Goal: Task Accomplishment & Management: Complete application form

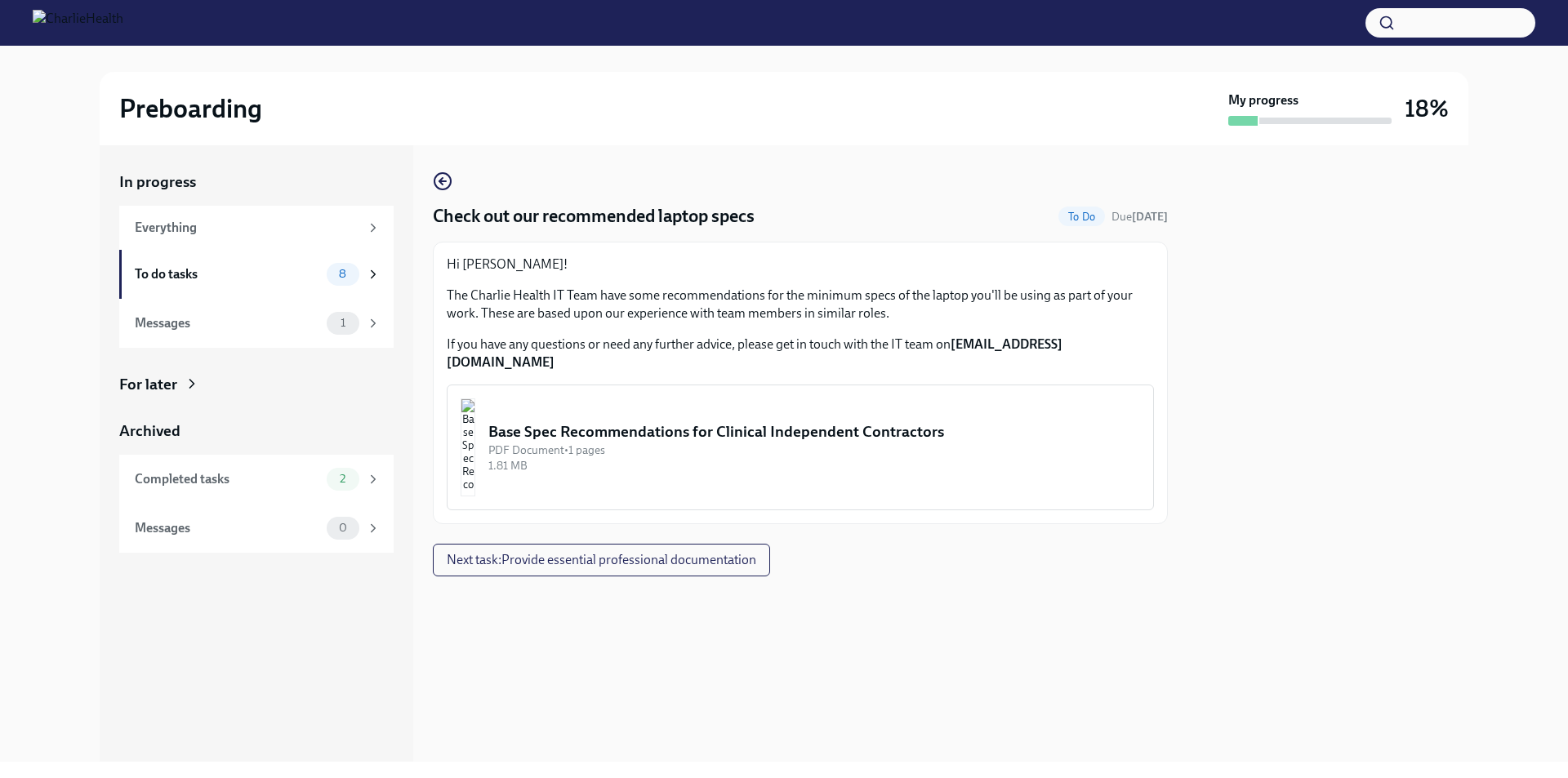
click at [894, 421] on div "Base Spec Recommendations for Clinical Independent Contractors" at bounding box center [814, 431] width 652 height 21
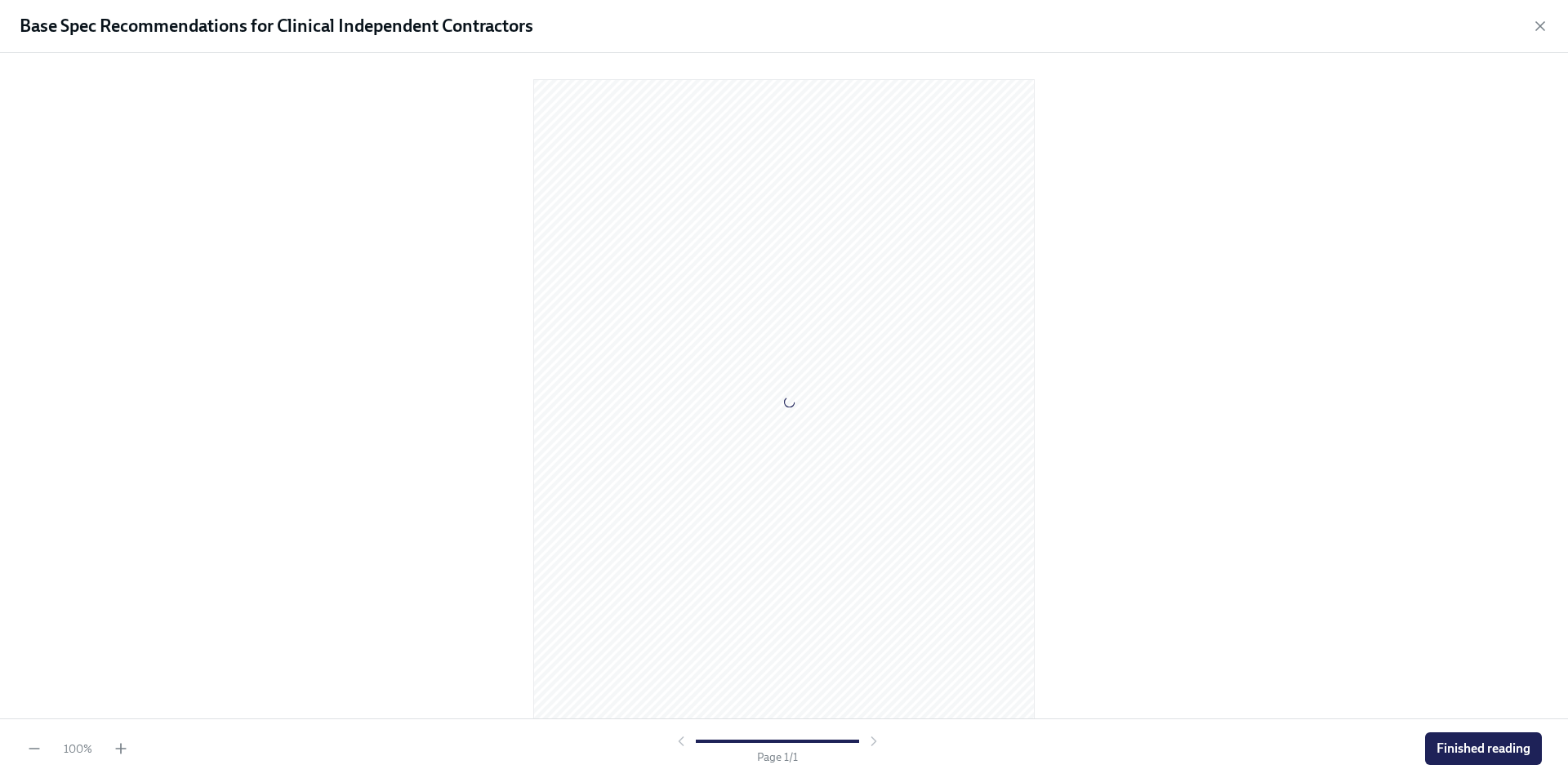
scroll to position [9, 0]
click at [1491, 742] on span "Finished reading" at bounding box center [1483, 748] width 94 height 16
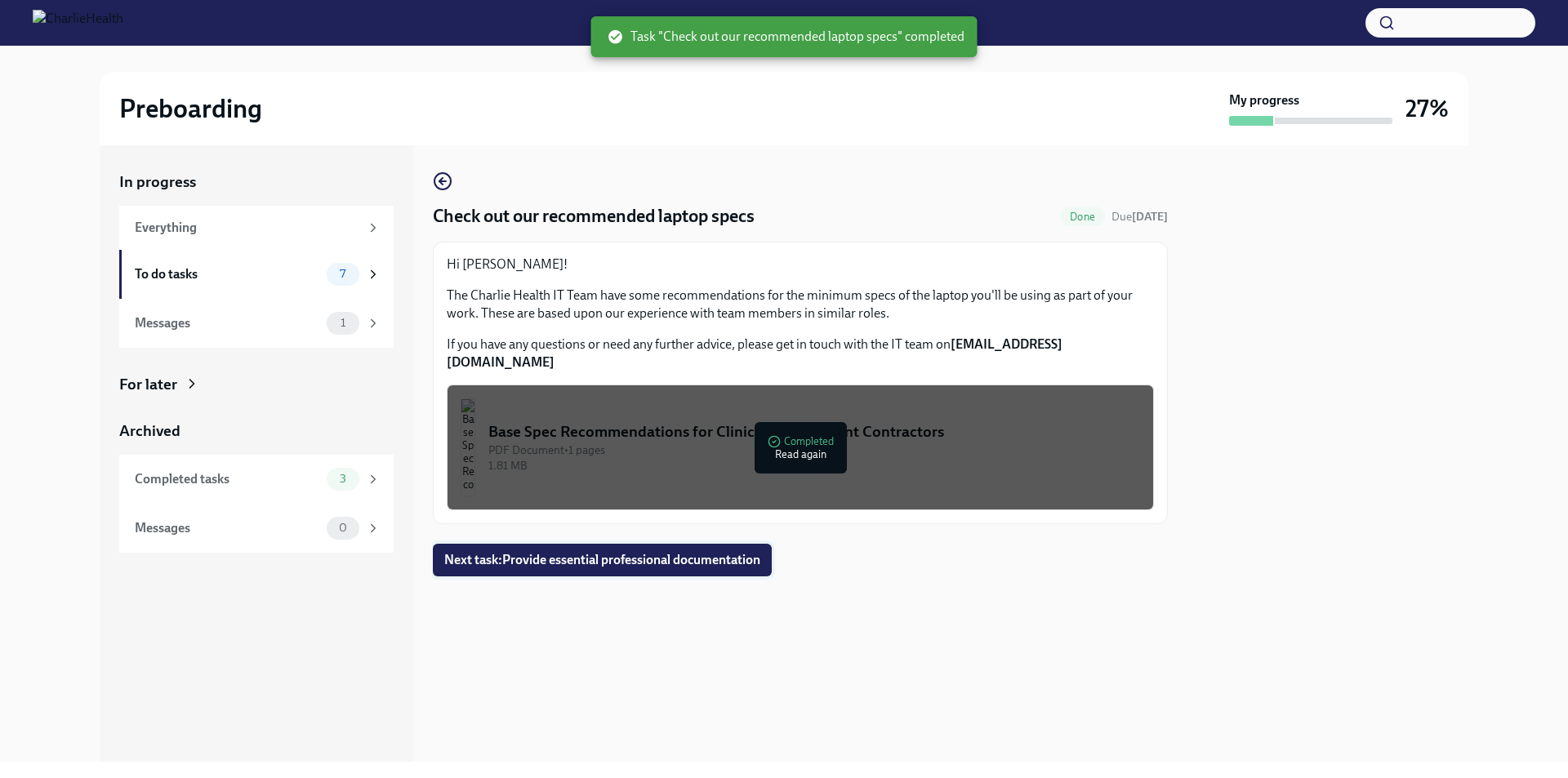
click at [742, 552] on span "Next task : Provide essential professional documentation" at bounding box center [602, 559] width 316 height 16
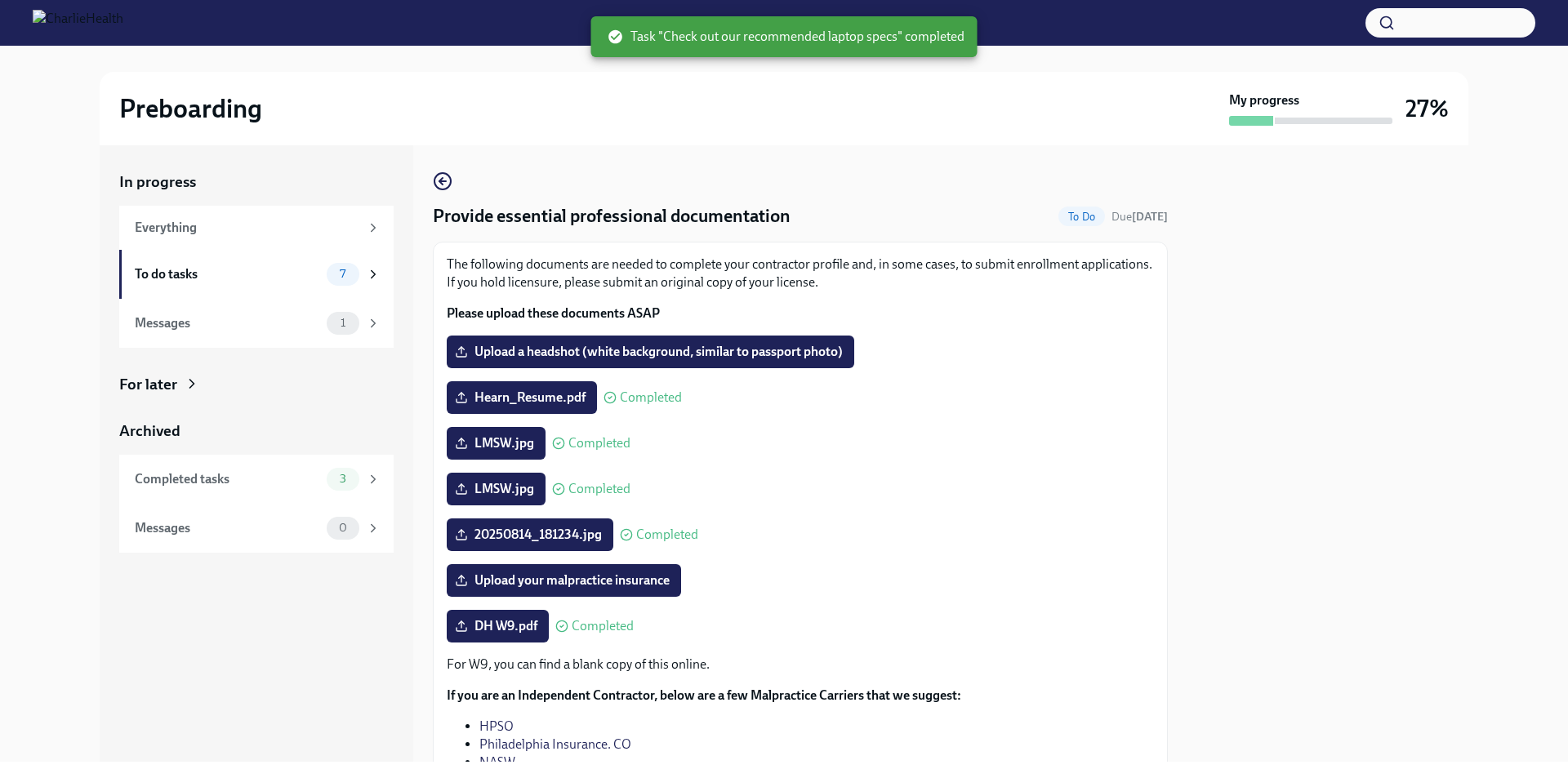
click at [553, 446] on circle at bounding box center [558, 443] width 10 height 10
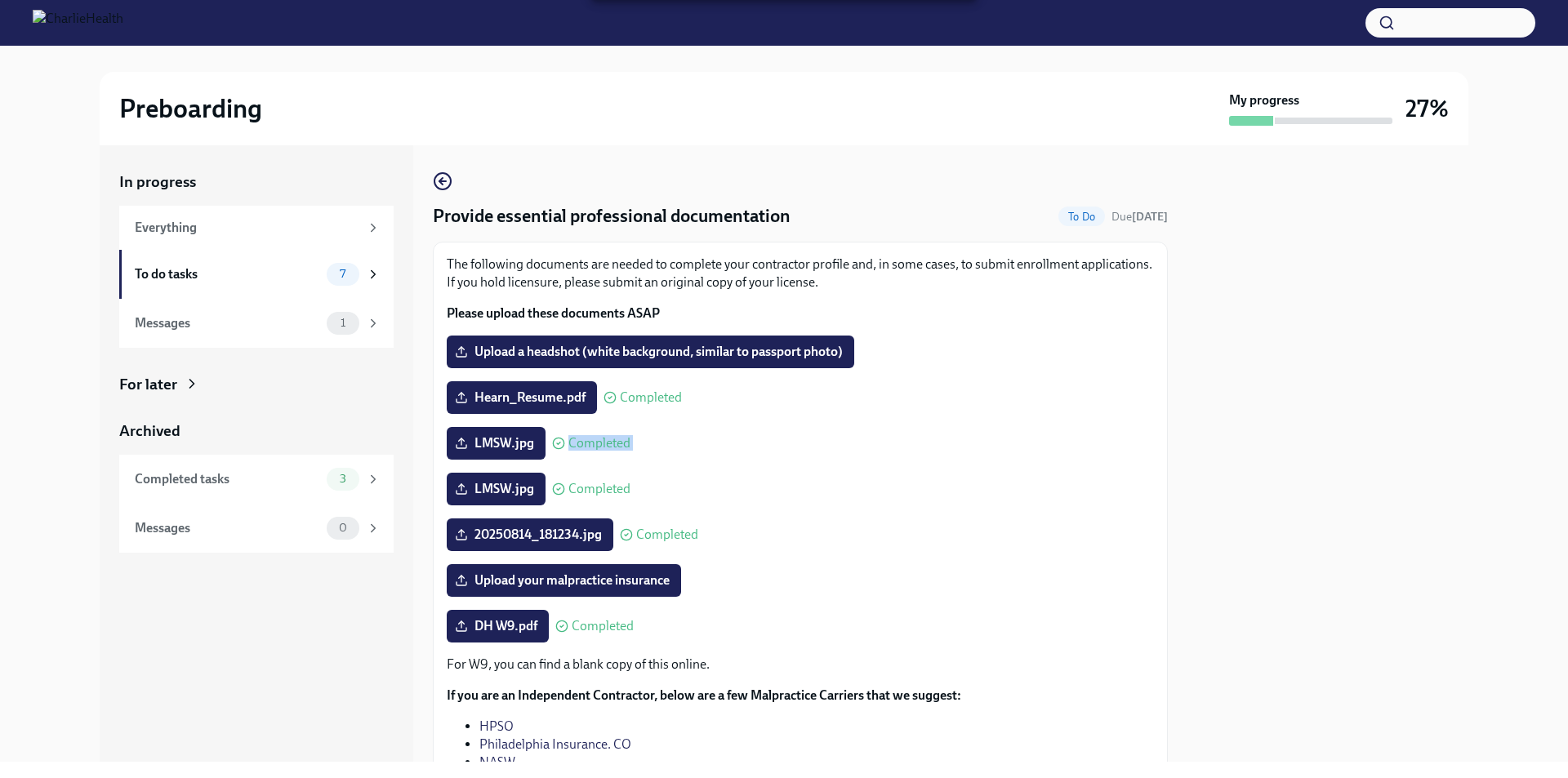
click at [553, 446] on circle at bounding box center [558, 443] width 10 height 10
click at [558, 447] on icon at bounding box center [558, 442] width 13 height 13
click at [1059, 216] on span "To Do" at bounding box center [1082, 217] width 46 height 12
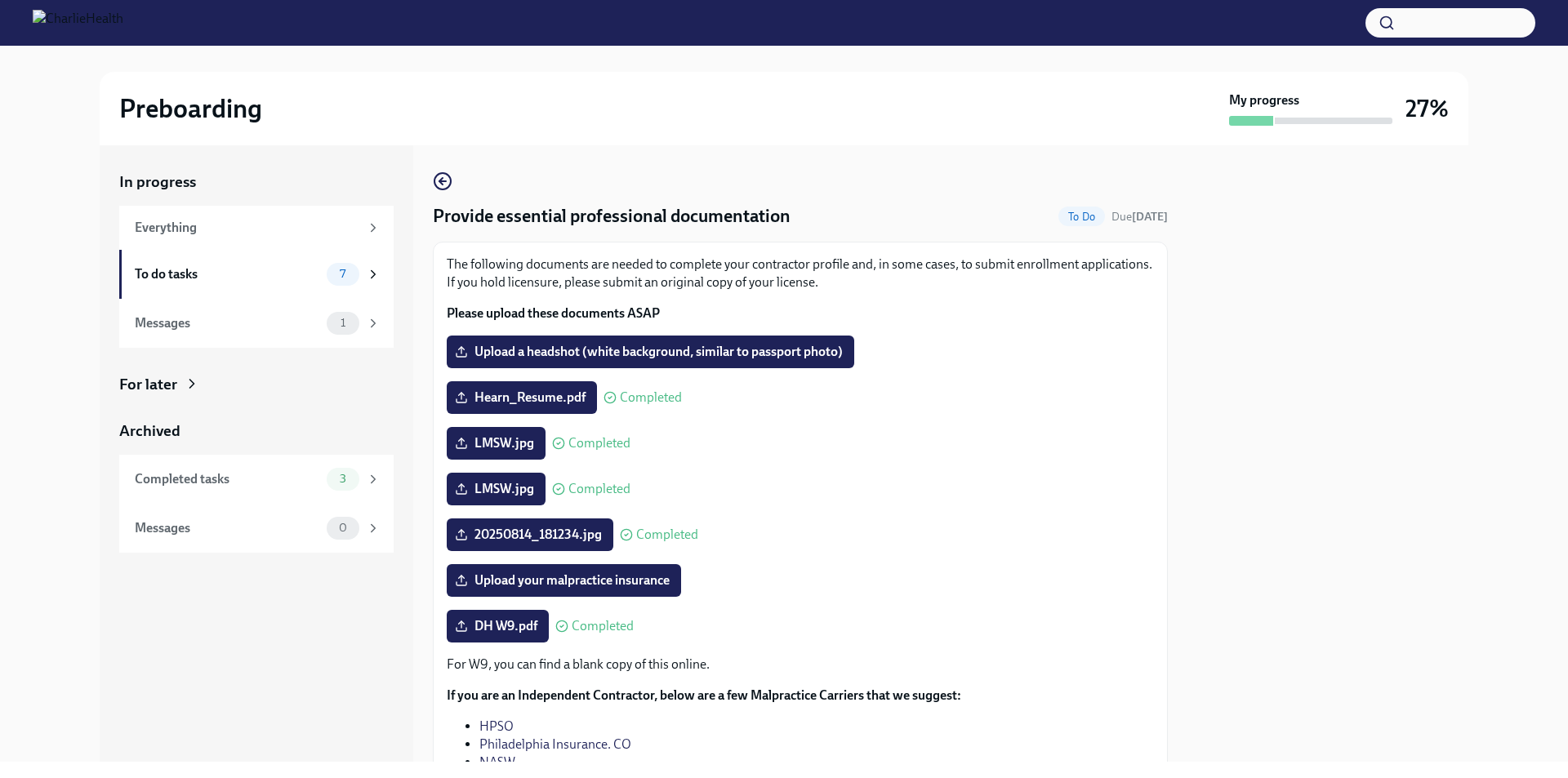
click at [1426, 321] on div at bounding box center [1328, 453] width 281 height 617
click at [238, 263] on div "To do tasks 7" at bounding box center [258, 274] width 246 height 23
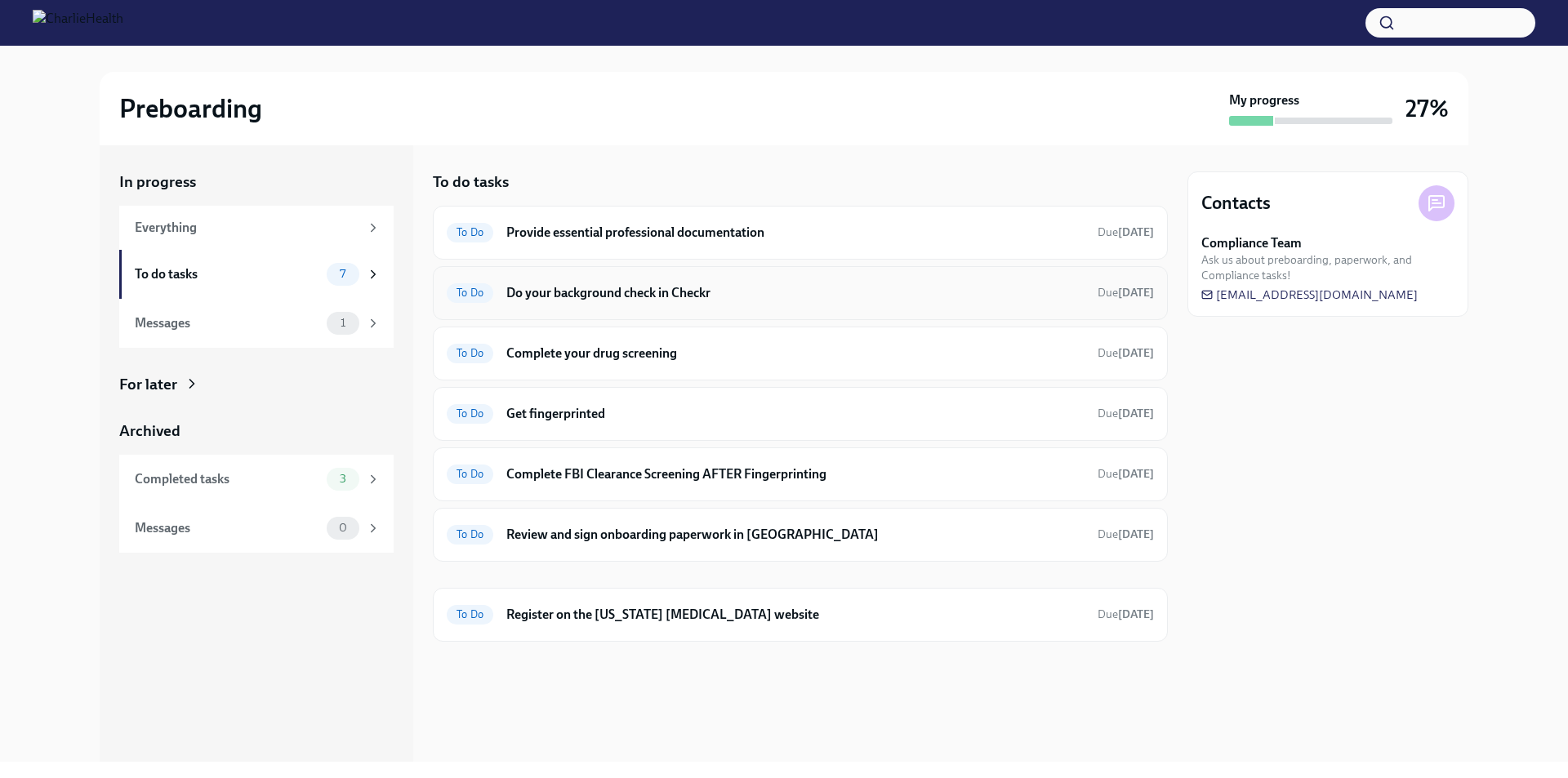
click at [601, 292] on h6 "Do your background check in Checkr" at bounding box center [796, 293] width 578 height 18
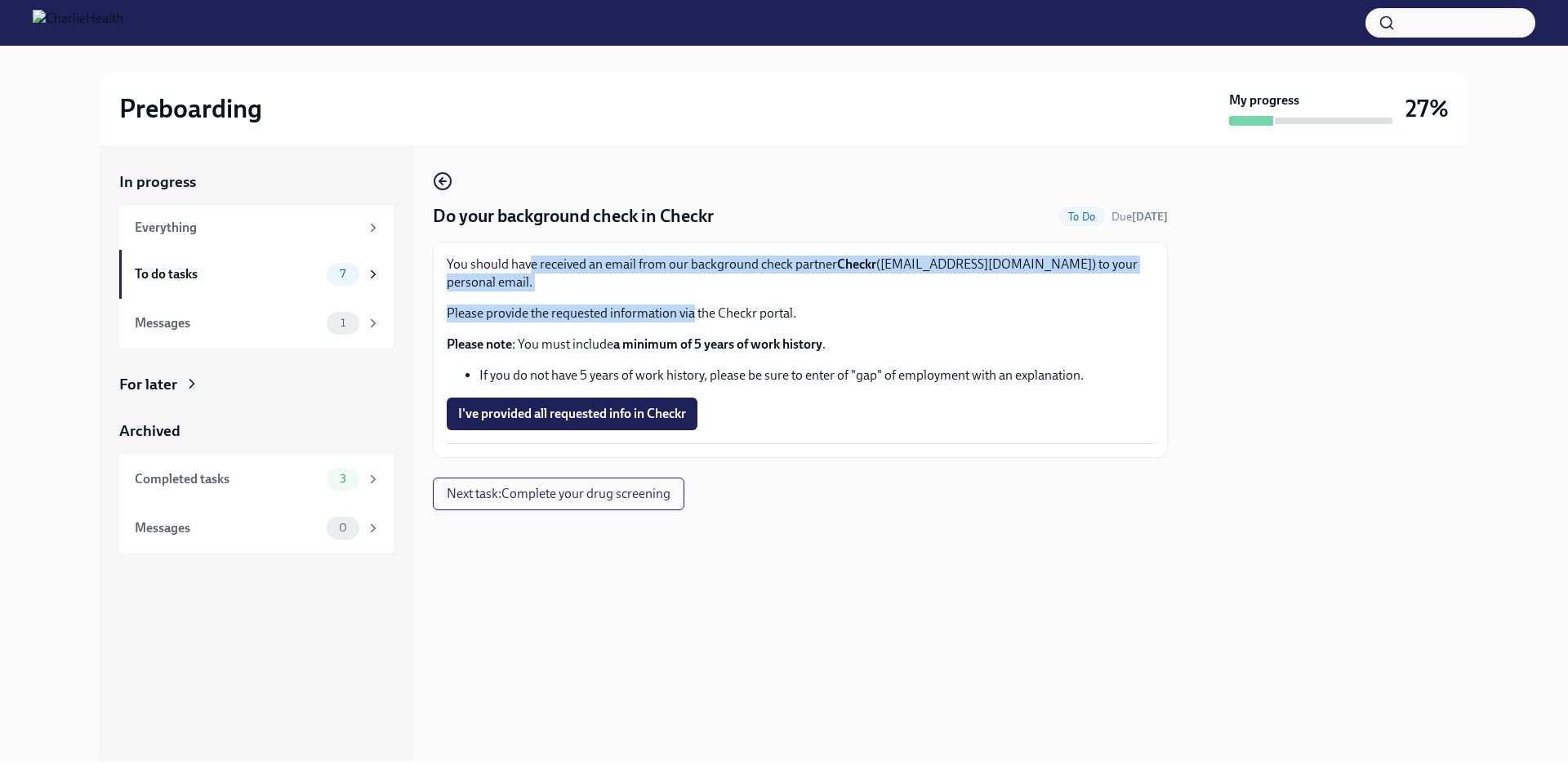
drag, startPoint x: 535, startPoint y: 246, endPoint x: 691, endPoint y: 286, distance: 161.0
click at [691, 286] on div "You should have received an email from our background check partner Checkr ([EM…" at bounding box center [801, 349] width 735 height 216
click at [691, 286] on div "You should have received an email from our background check partner Checkr ([EM…" at bounding box center [801, 319] width 708 height 129
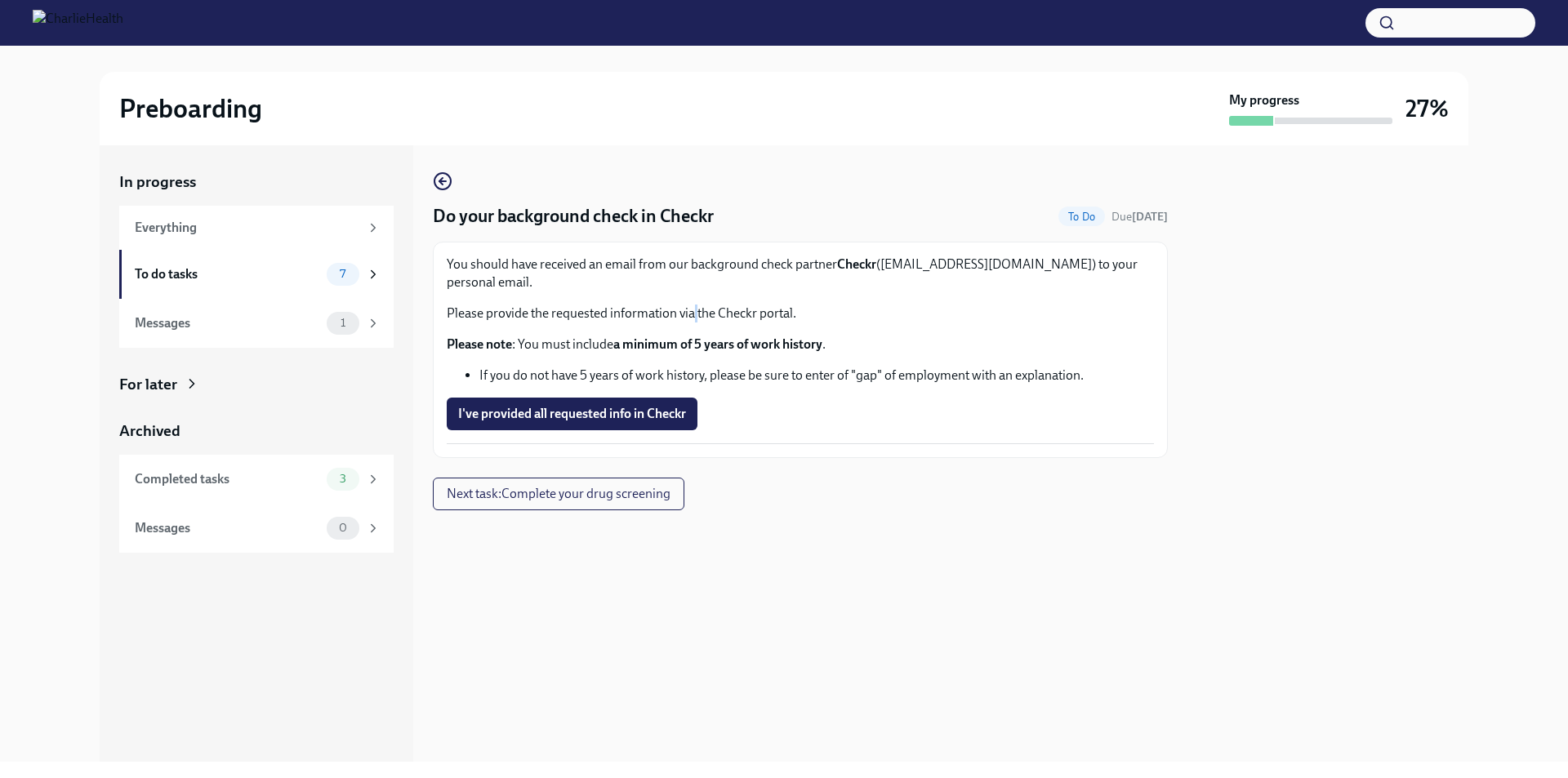
click at [691, 286] on div "You should have received an email from our background check partner Checkr ([EM…" at bounding box center [801, 319] width 708 height 129
click at [805, 336] on strong "a minimum of 5 years of work history" at bounding box center [718, 344] width 209 height 15
click at [808, 366] on li "If you do not have 5 years of work history, please be sure to enter of "gap" of…" at bounding box center [816, 375] width 674 height 18
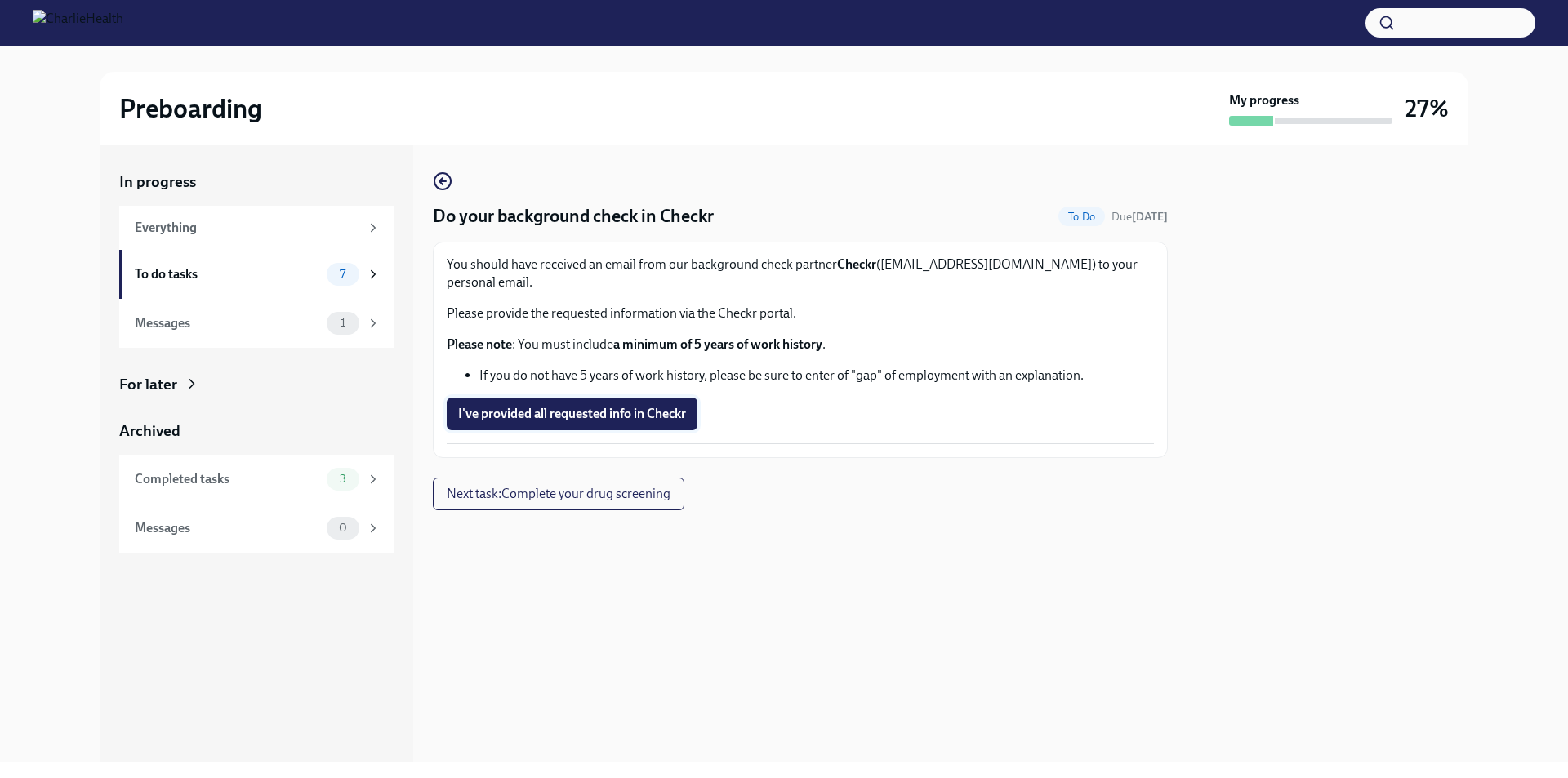
click at [539, 406] on span "I've provided all requested info in Checkr" at bounding box center [572, 413] width 228 height 16
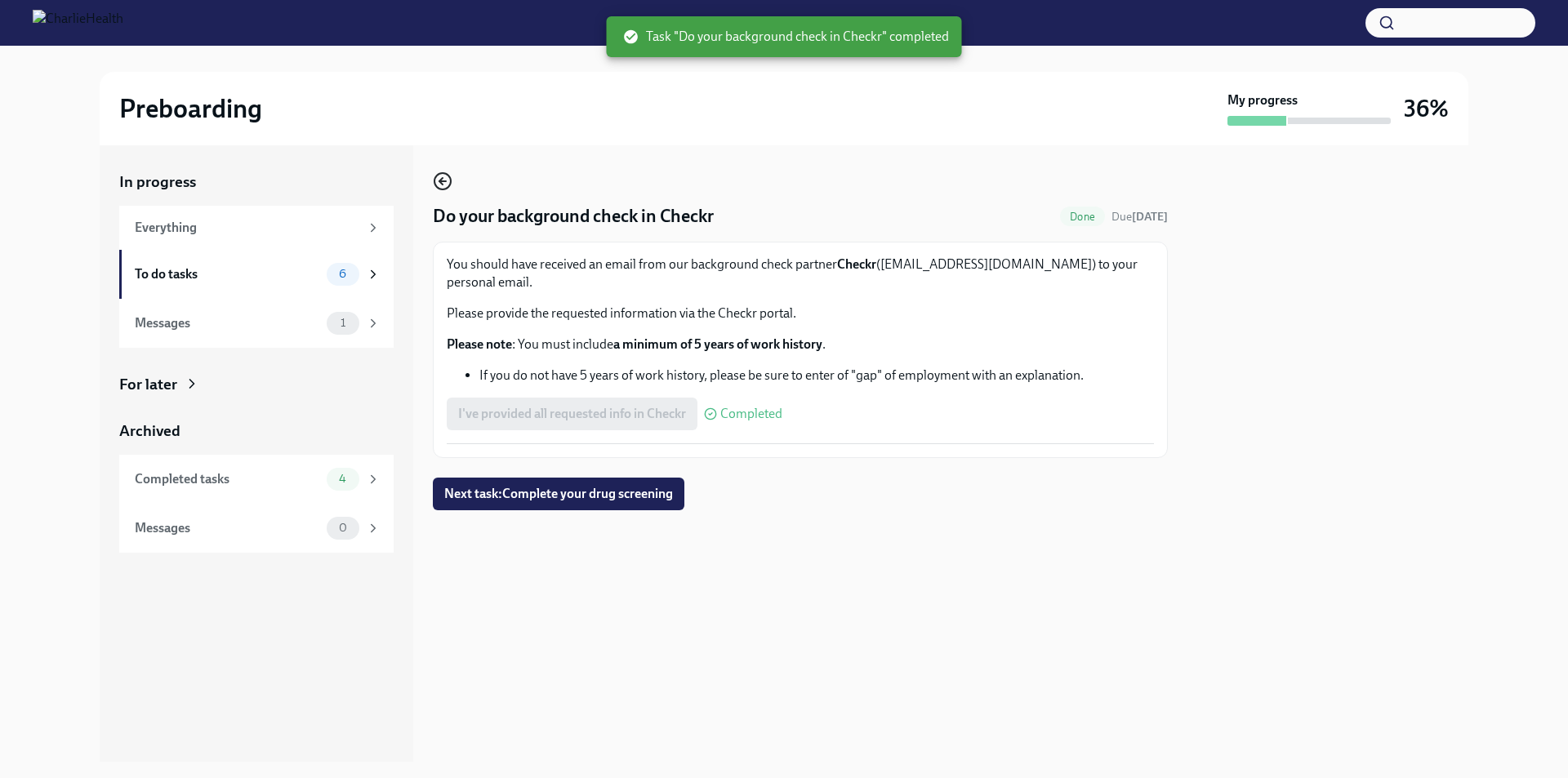
click at [447, 187] on icon "button" at bounding box center [443, 181] width 20 height 20
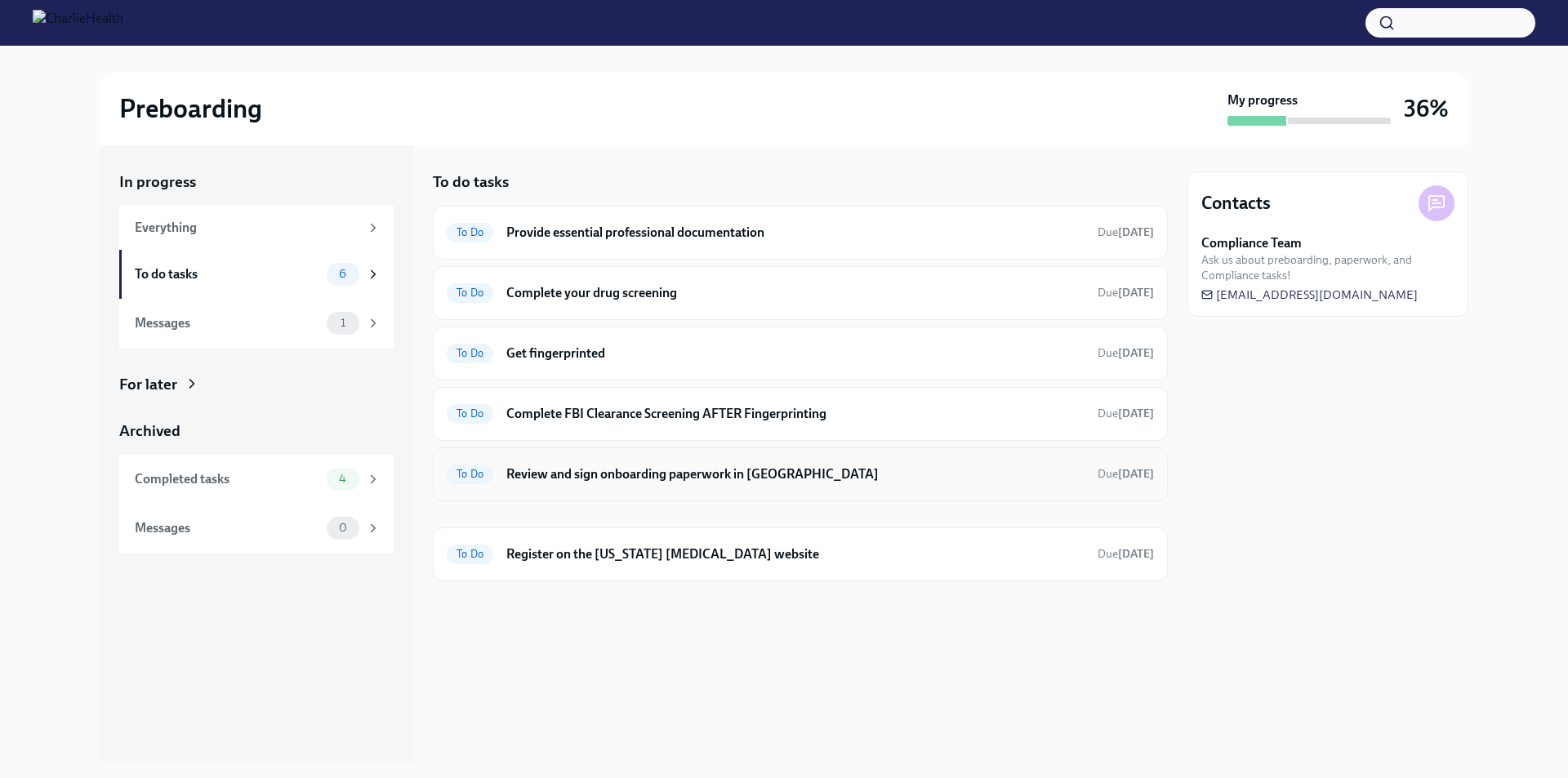
click at [766, 473] on h6 "Review and sign onboarding paperwork in [GEOGRAPHIC_DATA]" at bounding box center [796, 474] width 578 height 18
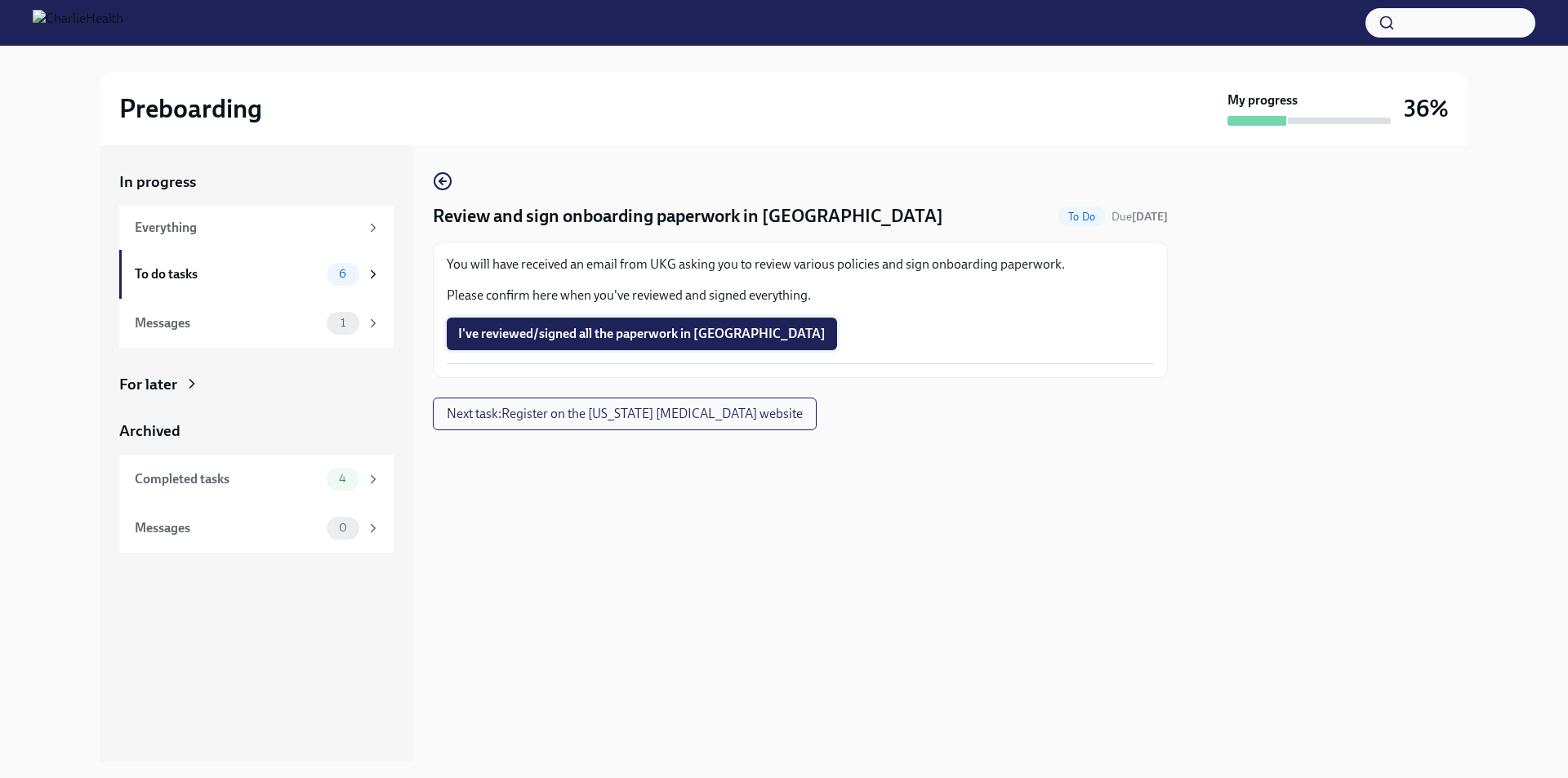
click at [652, 337] on span "I've reviewed/signed all the paperwork in [GEOGRAPHIC_DATA]" at bounding box center [642, 333] width 367 height 16
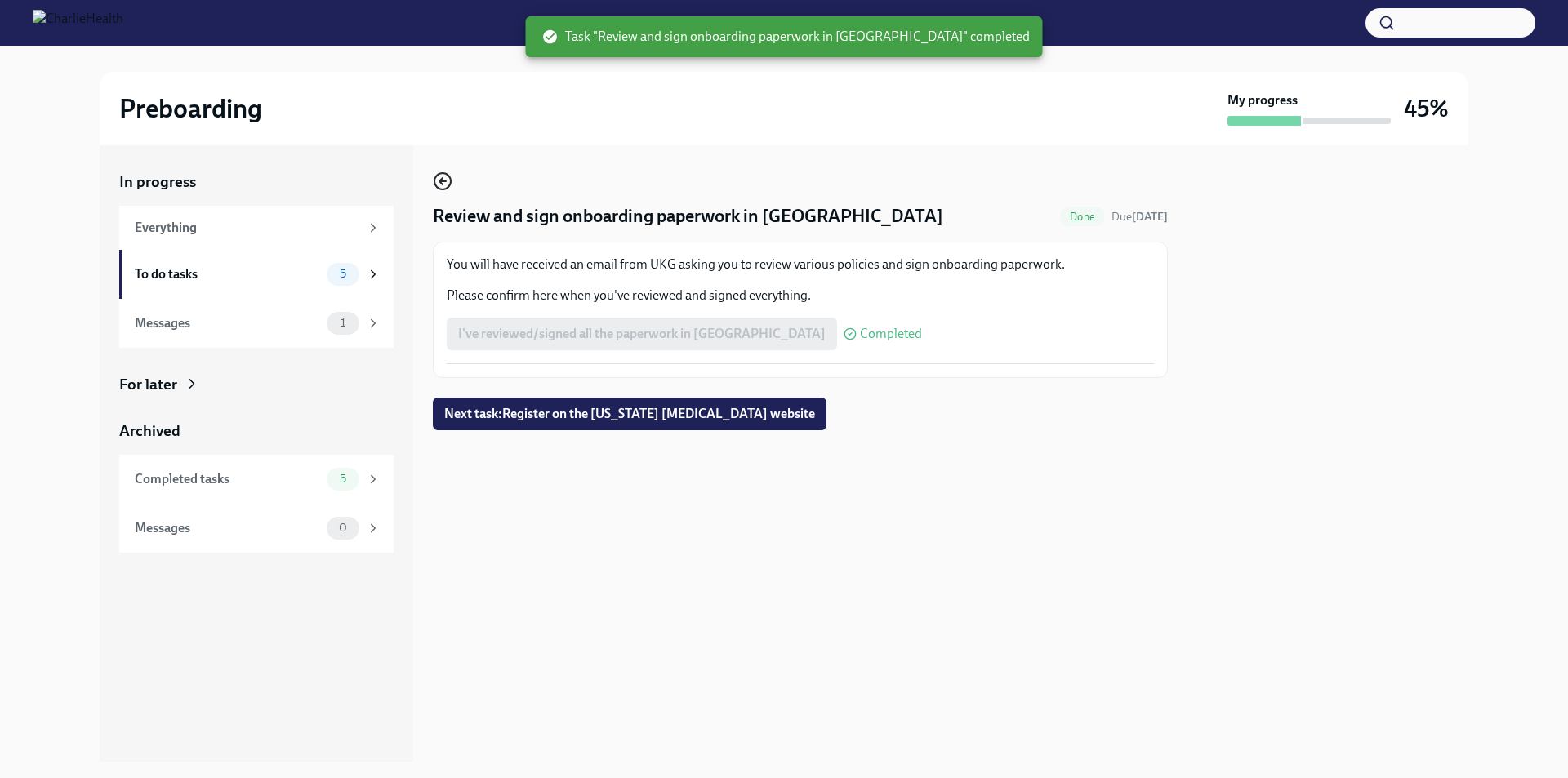
click at [444, 184] on icon "button" at bounding box center [443, 181] width 20 height 20
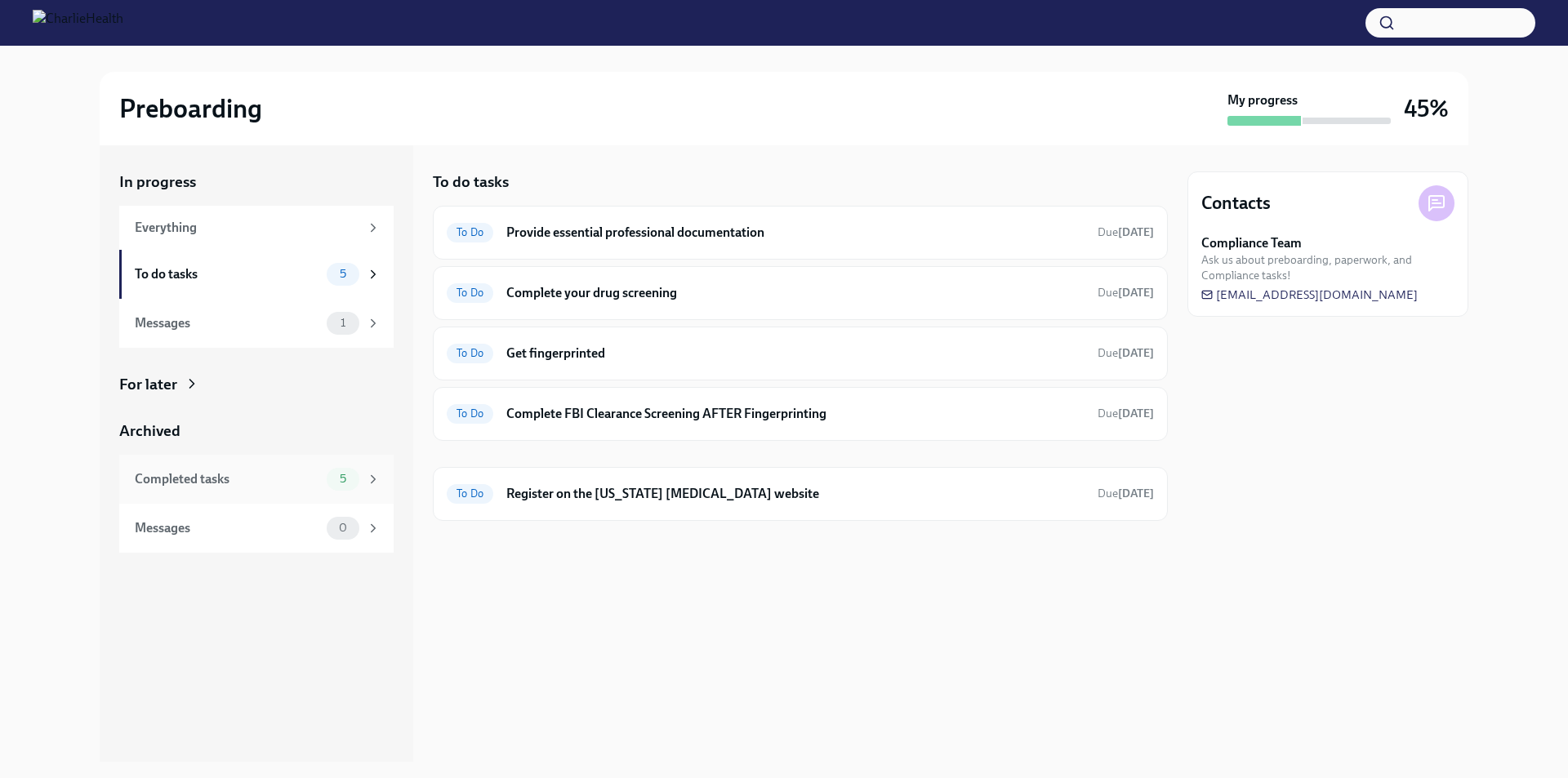
click at [244, 472] on div "Completed tasks" at bounding box center [227, 478] width 185 height 18
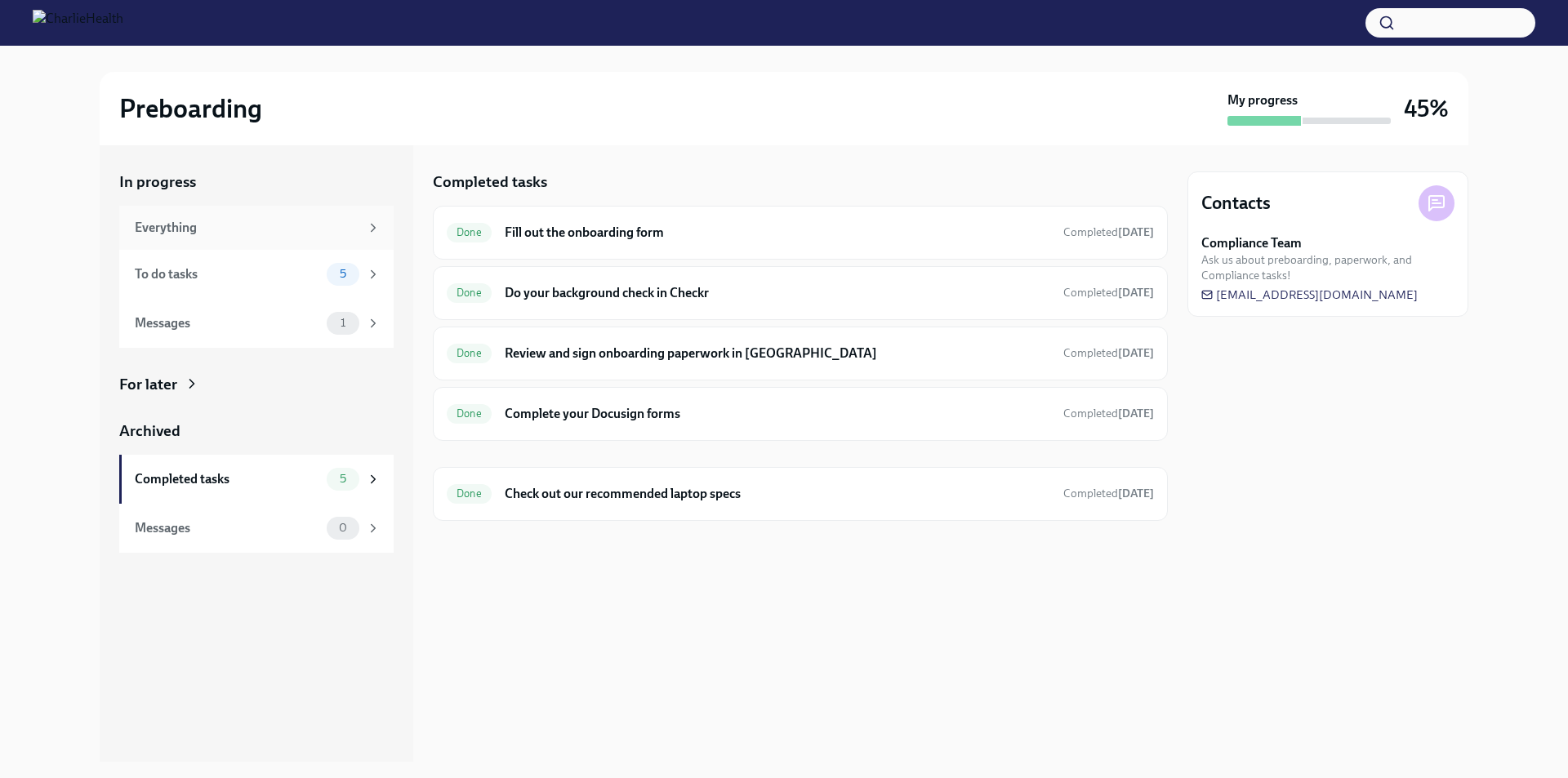
click at [250, 240] on div "Everything" at bounding box center [256, 228] width 274 height 44
